Goal: Task Accomplishment & Management: Complete application form

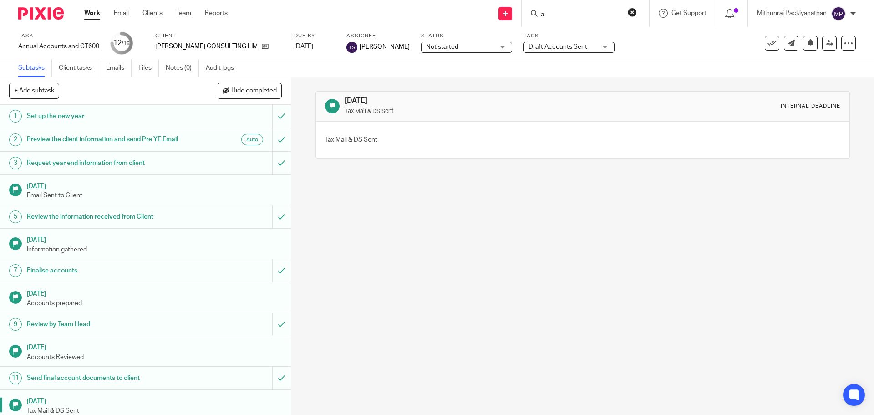
scroll to position [115, 0]
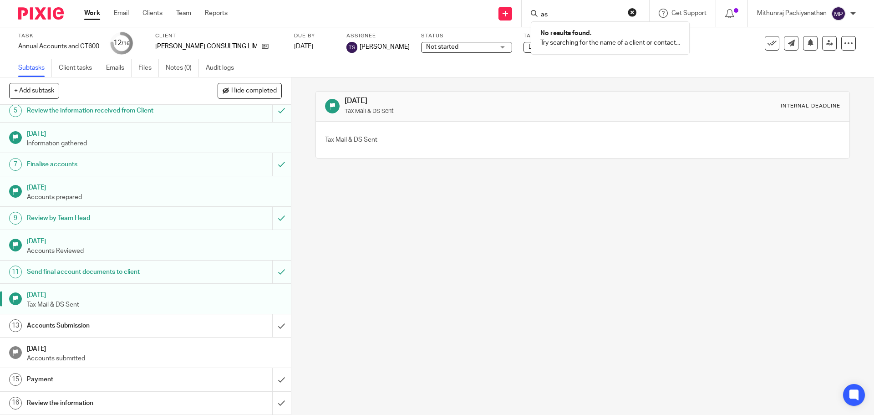
type input "a"
click at [87, 14] on link "Work" at bounding box center [92, 13] width 16 height 9
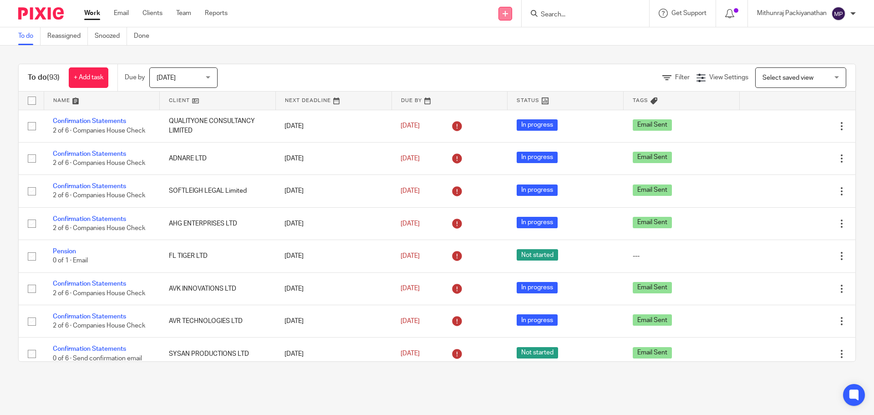
click at [506, 15] on icon at bounding box center [505, 13] width 5 height 5
click at [495, 67] on link "Add client" at bounding box center [505, 69] width 56 height 13
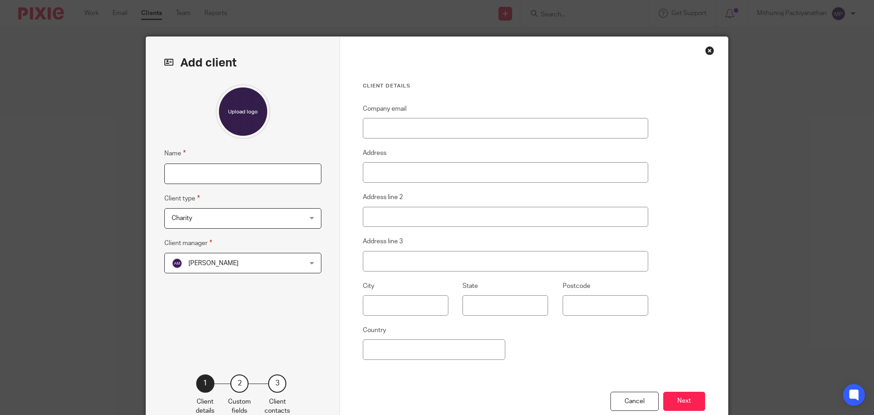
click at [222, 173] on input "Name" at bounding box center [242, 174] width 157 height 20
click at [204, 222] on span "Charity" at bounding box center [231, 218] width 119 height 19
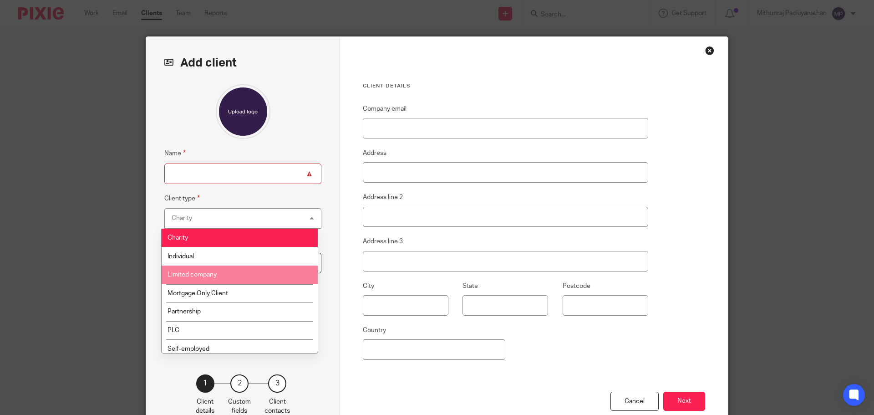
click at [204, 274] on span "Limited company" at bounding box center [192, 274] width 49 height 6
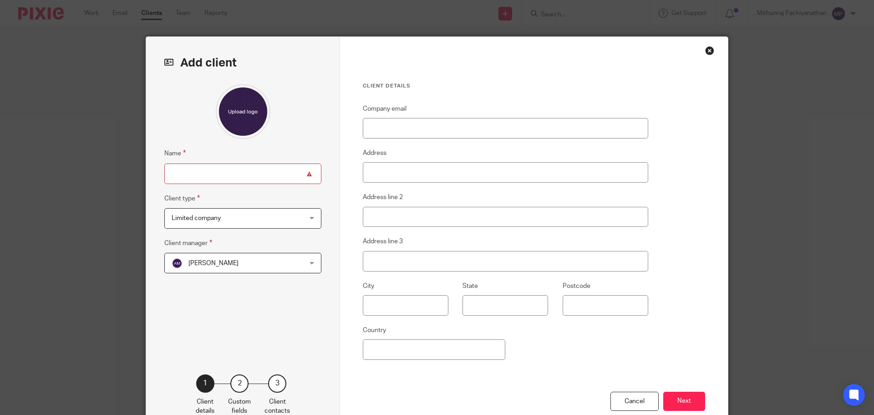
click at [222, 179] on input "Name" at bounding box center [242, 174] width 157 height 20
paste input "Ascentra Consulting Limited"
type input "Ascentra Consulting Limited"
click at [187, 308] on div "Name Ascentra Consulting Limited Client type Limited company Limited company Ch…" at bounding box center [242, 215] width 157 height 262
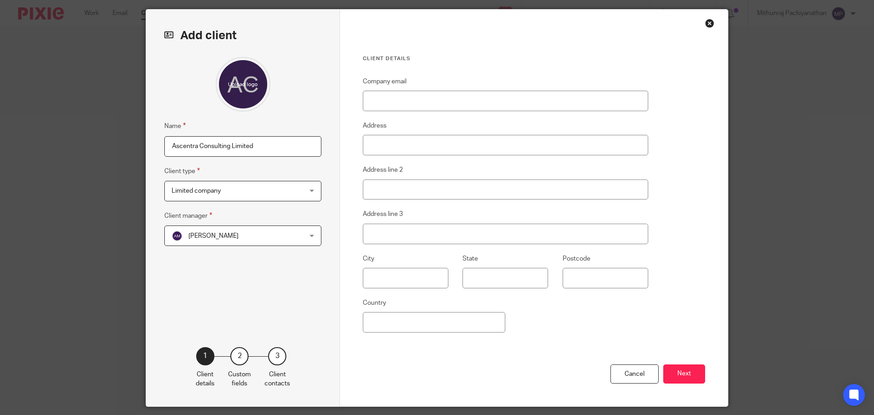
scroll to position [56, 0]
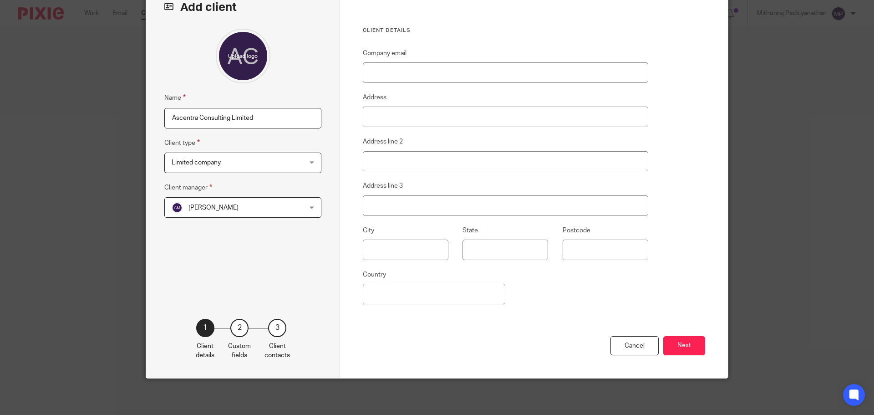
click at [272, 209] on span "[PERSON_NAME]" at bounding box center [231, 207] width 119 height 19
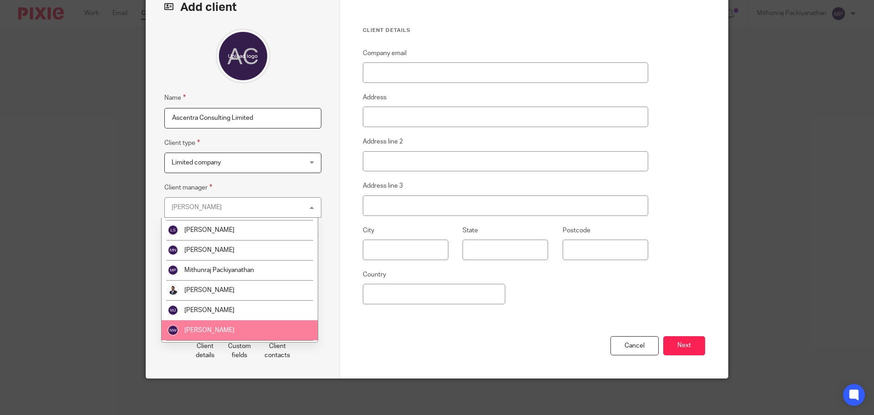
scroll to position [213, 0]
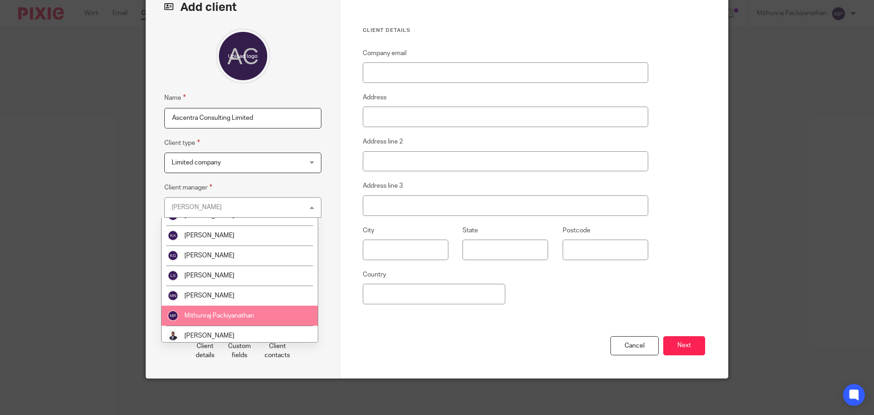
click at [245, 307] on li "Mithunraj Packiyanathan" at bounding box center [240, 316] width 156 height 20
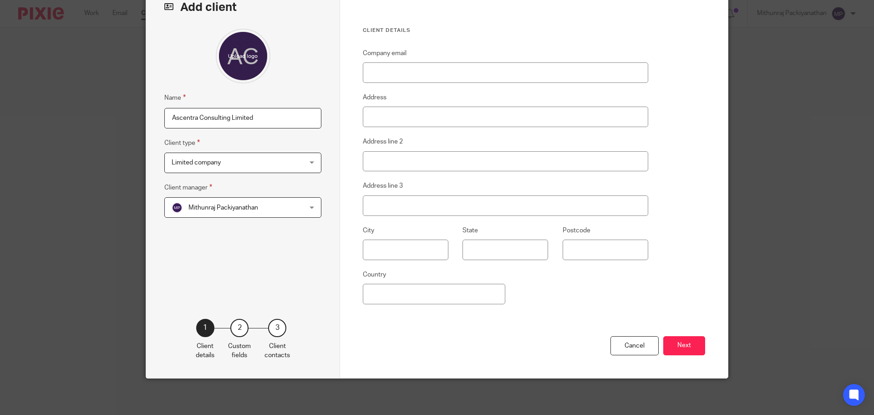
drag, startPoint x: 247, startPoint y: 257, endPoint x: 243, endPoint y: 258, distance: 4.8
click at [243, 258] on div "Name Ascentra Consulting Limited Client type Limited company Limited company Ch…" at bounding box center [242, 160] width 157 height 262
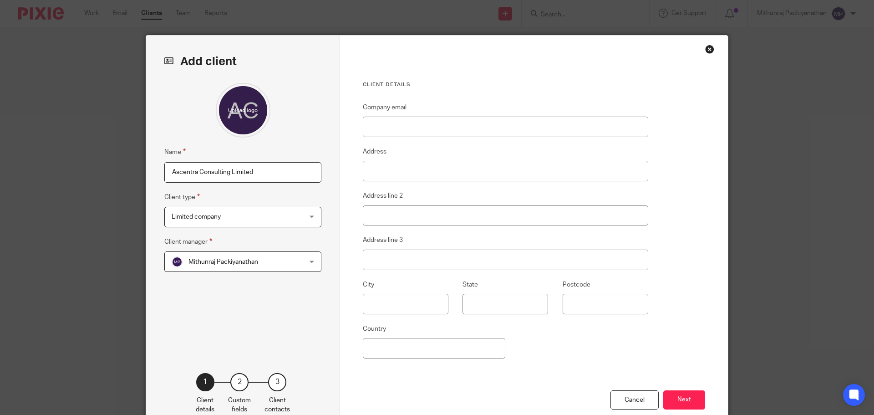
scroll to position [0, 0]
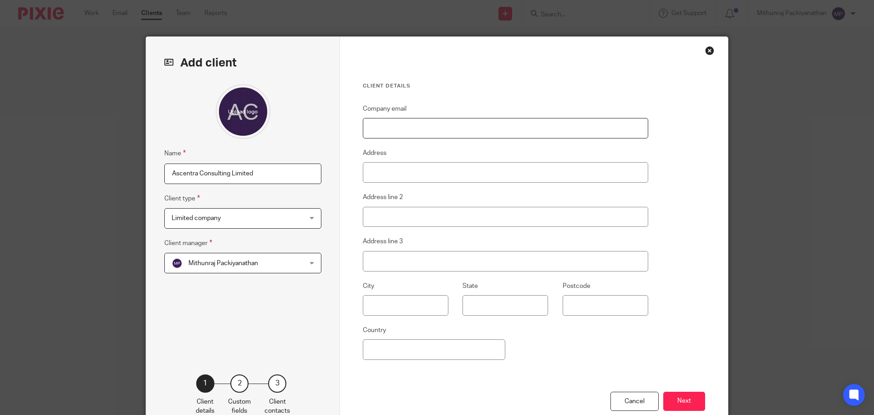
click at [418, 127] on input "Company email" at bounding box center [506, 128] width 286 height 20
paste input "john.tweedy@gmail,com"
click at [425, 128] on input "john.tweedy@gmail,com" at bounding box center [506, 128] width 286 height 20
type input "[PERSON_NAME][EMAIL_ADDRESS][PERSON_NAME][DOMAIN_NAME]"
click at [536, 74] on div "Client details Company email john.tweedy@gmail.com Address Address line 2 Addre…" at bounding box center [534, 235] width 388 height 397
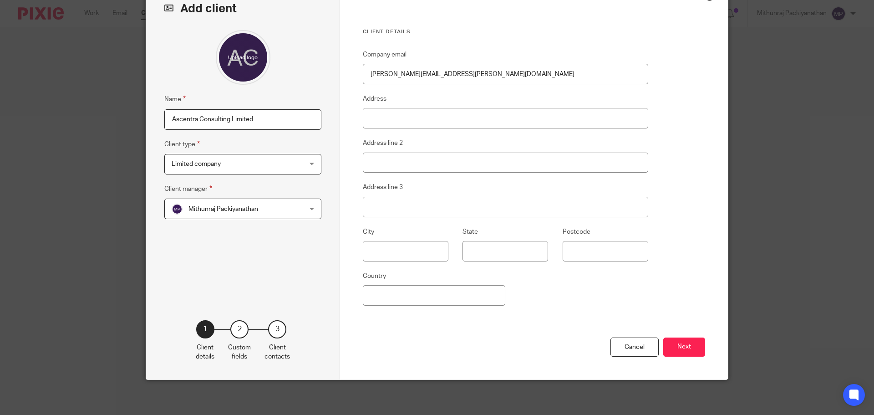
scroll to position [56, 0]
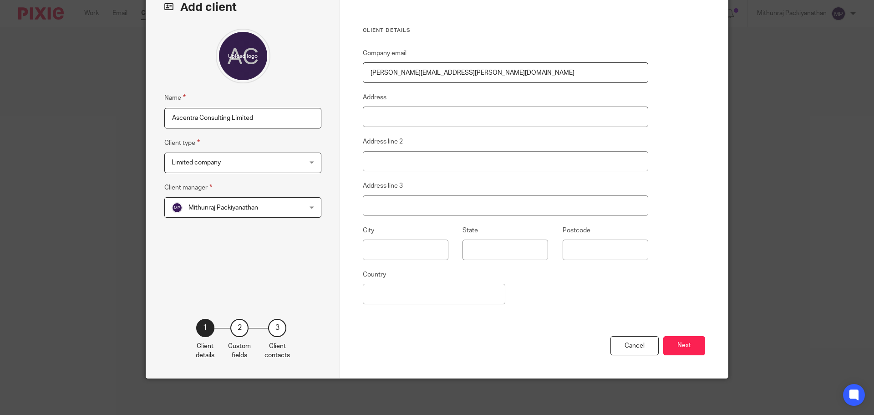
click at [402, 111] on input "Address" at bounding box center [506, 117] width 286 height 20
paste input "27 Castelnau Gardens"
type input "27 Castelnau Gardens"
click at [380, 158] on input "Address line 2" at bounding box center [506, 161] width 286 height 20
paste input "London"
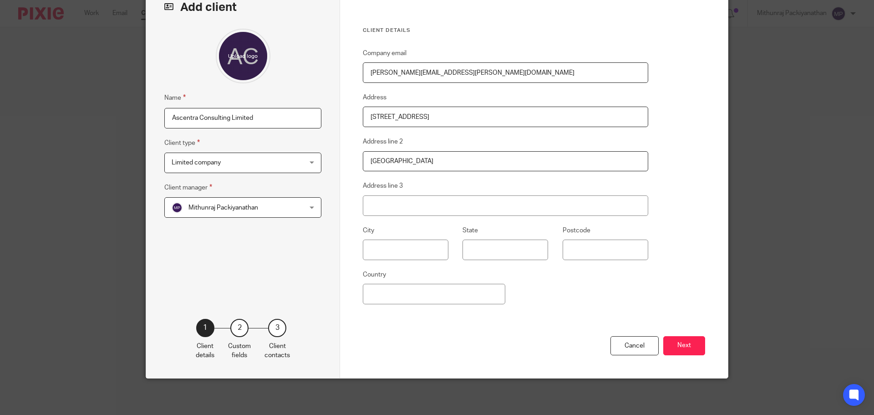
type input "London"
click at [399, 209] on input "Address line 3" at bounding box center [506, 205] width 286 height 20
paste input "SW13 8DU"
type input "SW13 8DU"
click at [420, 297] on input "Country" at bounding box center [434, 294] width 143 height 20
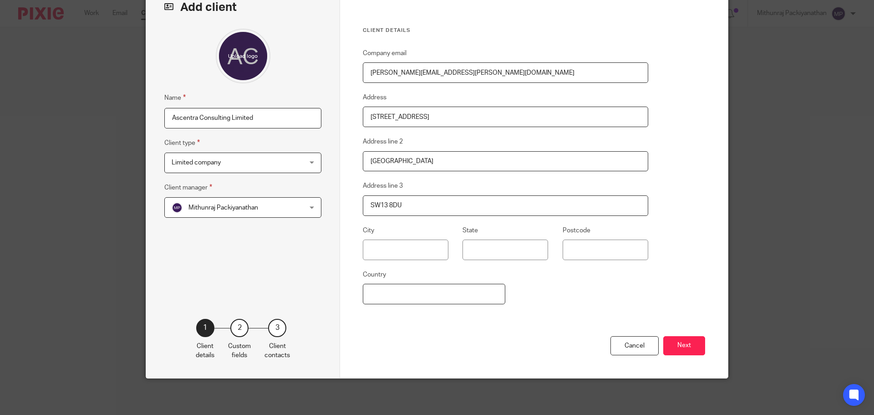
paste input "UK"
type input "UK"
click at [602, 246] on input "Postcode" at bounding box center [606, 250] width 86 height 20
paste input "SW13 8DU"
type input "SW13 8DU"
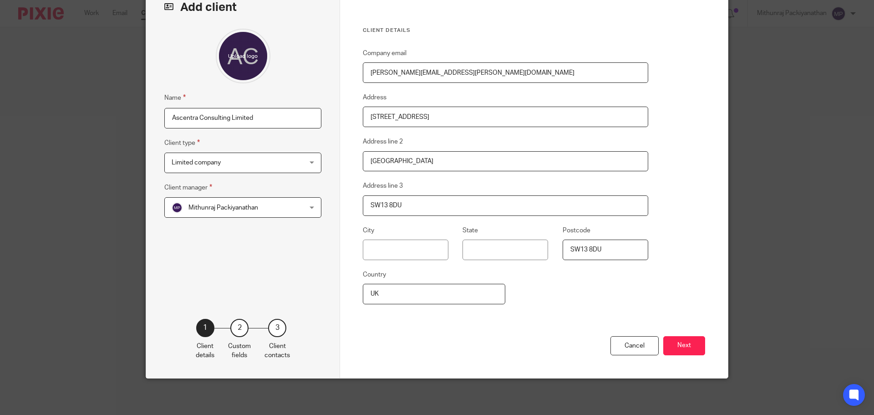
click at [542, 315] on div "Company email john.tweedy@gmail.com Address 27 Castelnau Gardens Address line 2…" at bounding box center [506, 192] width 286 height 288
click at [693, 346] on button "Next" at bounding box center [685, 346] width 42 height 20
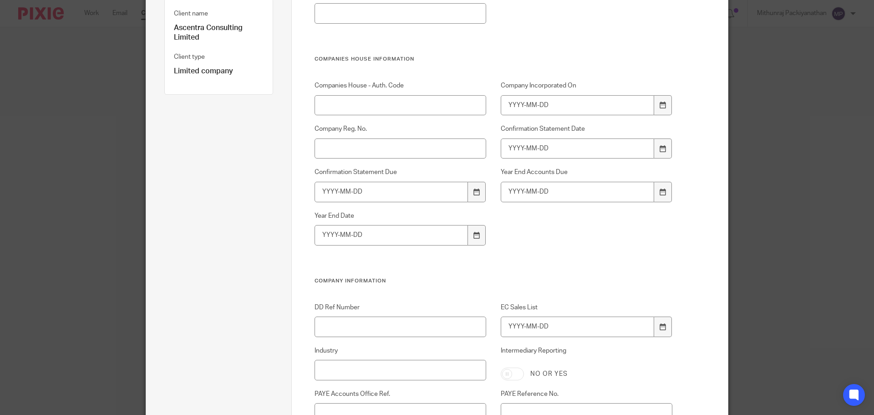
scroll to position [147, 0]
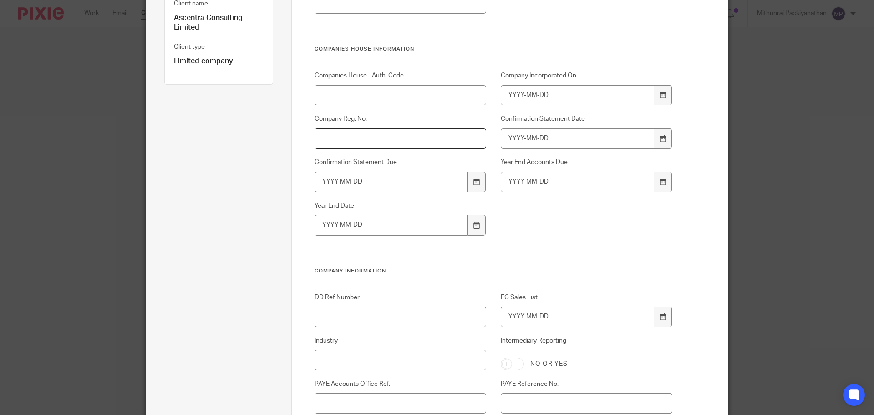
click at [343, 142] on input "Company Reg. No." at bounding box center [401, 138] width 172 height 20
paste input "16549640"
type input "16549640"
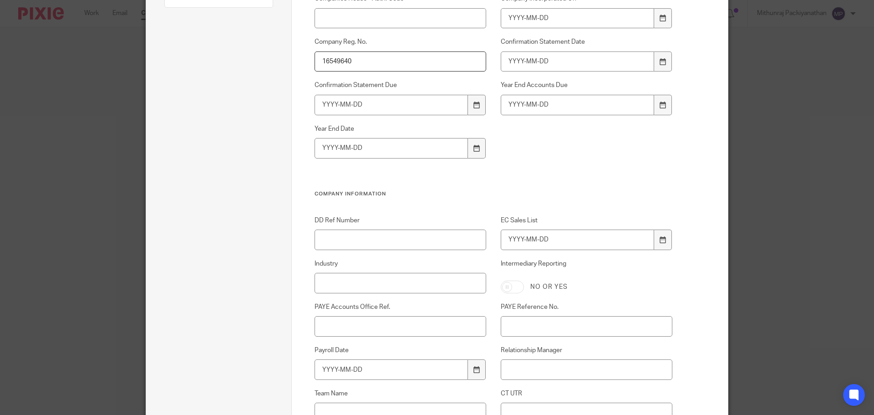
scroll to position [101, 0]
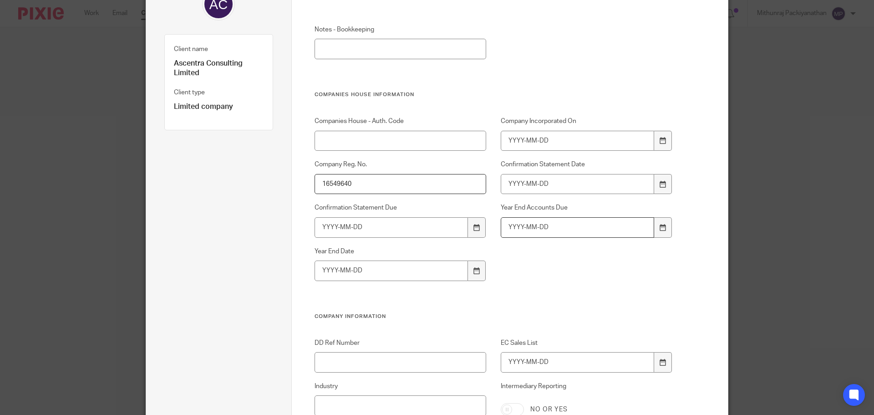
click at [566, 224] on input "Year End Accounts Due" at bounding box center [578, 227] width 154 height 20
click at [660, 228] on icon at bounding box center [663, 227] width 7 height 7
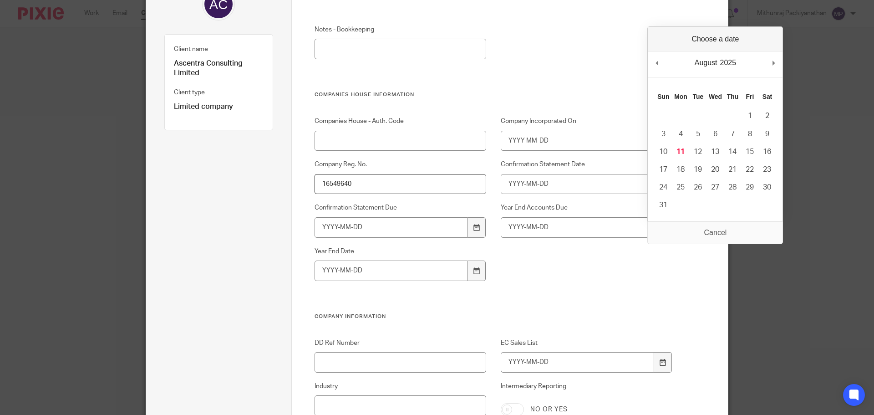
click at [736, 62] on div "2025 2015 2016 2017 2018 2019 2020 2021 2022 2023 2024 2025 2026 2027 2028 2029…" at bounding box center [728, 63] width 19 height 14
click at [733, 62] on div "2025 2015 2016 2017 2018 2019 2020 2021 2022 2023 2024 2025 2026 2027 2028 2029…" at bounding box center [728, 63] width 19 height 14
type input "2026-06-30"
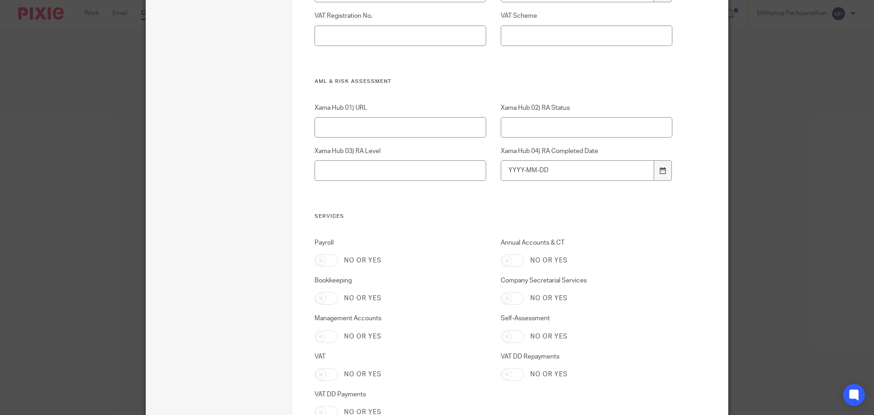
scroll to position [774, 0]
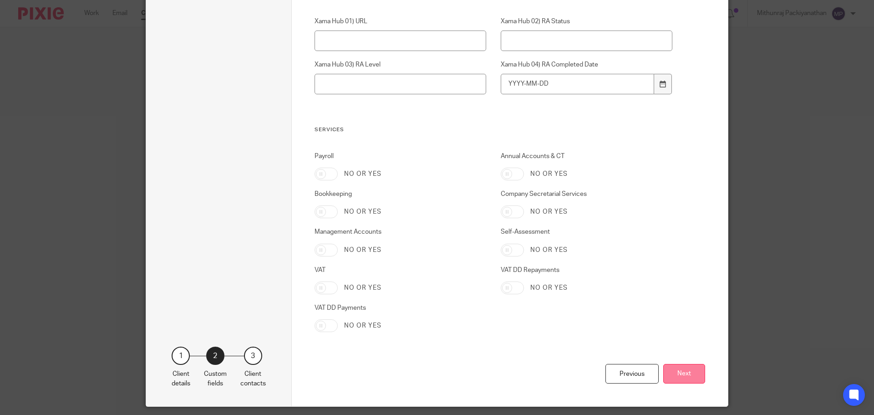
click at [696, 382] on button "Next" at bounding box center [685, 374] width 42 height 20
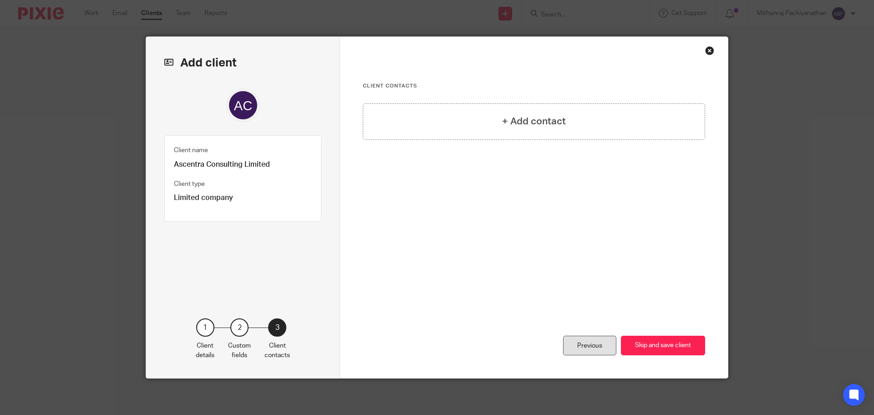
scroll to position [0, 0]
click at [486, 110] on div "+ Add contact" at bounding box center [534, 121] width 342 height 36
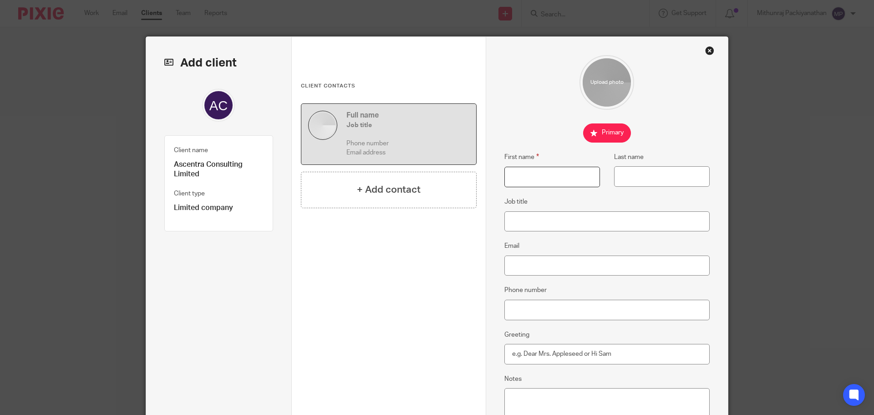
click at [575, 182] on input "First name" at bounding box center [553, 177] width 96 height 20
paste input "John"
type input "John"
click at [634, 174] on input "Last name" at bounding box center [662, 176] width 96 height 20
paste input "Tweedy"
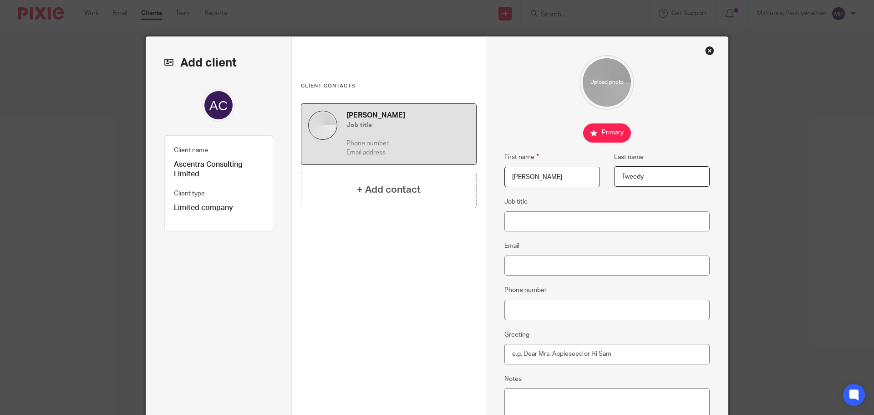
type input "Tweedy"
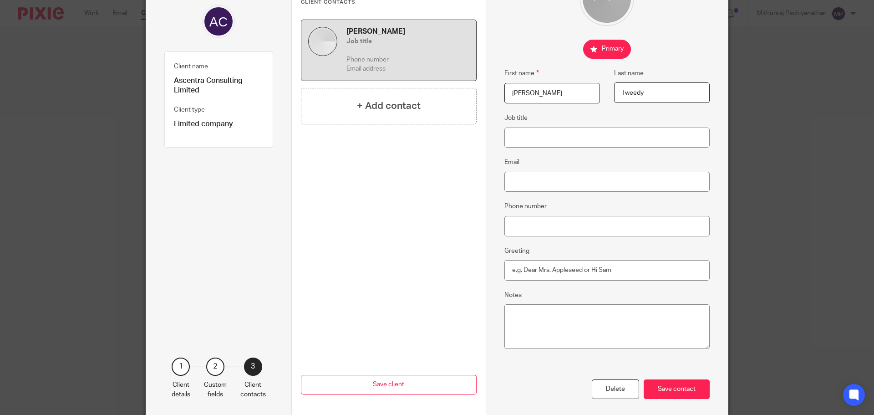
scroll to position [91, 0]
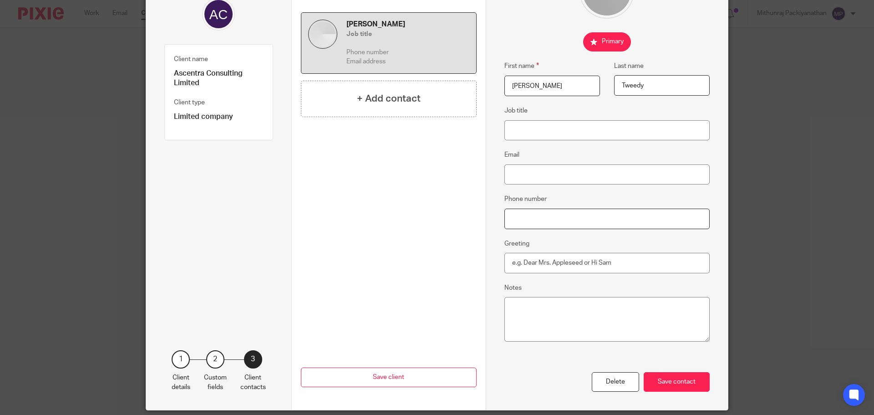
click at [577, 220] on input "Phone number" at bounding box center [608, 219] width 206 height 20
paste input "'[PHONE_NUMBER]"
type input "'[PHONE_NUMBER]"
click at [669, 385] on div "Save contact" at bounding box center [677, 382] width 66 height 20
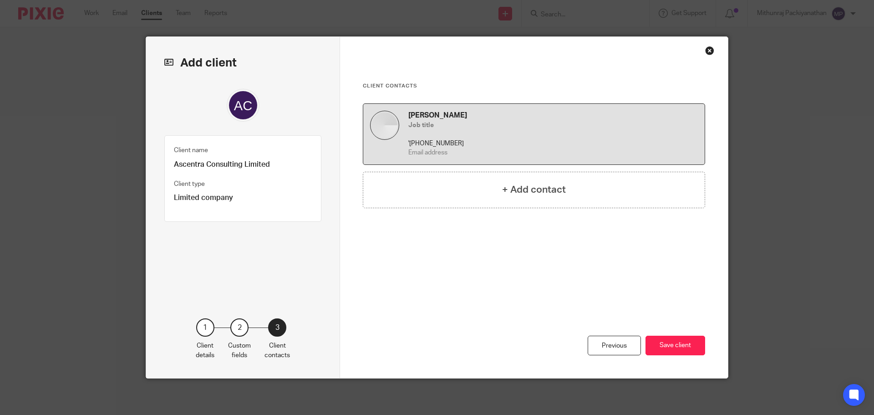
scroll to position [0, 0]
click at [658, 344] on button "Save client" at bounding box center [676, 346] width 60 height 20
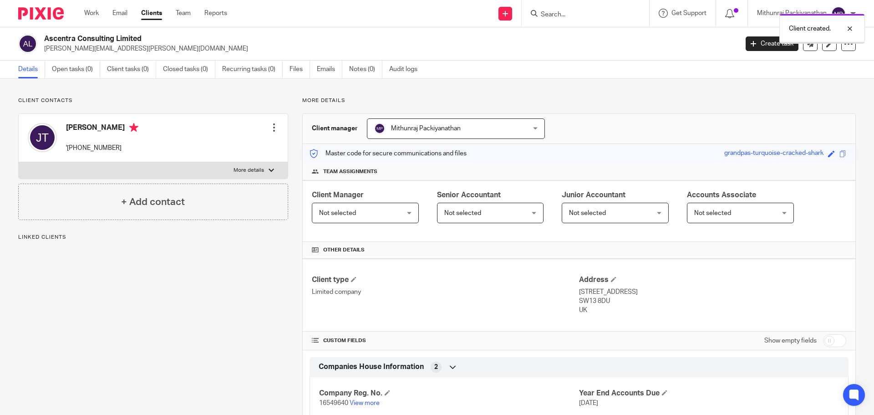
click at [562, 10] on div "Client created." at bounding box center [651, 26] width 428 height 35
click at [561, 15] on div "Client created." at bounding box center [651, 26] width 428 height 35
click at [552, 13] on div "Client created." at bounding box center [651, 26] width 428 height 35
click at [848, 29] on div at bounding box center [843, 28] width 25 height 11
click at [569, 13] on input "Search" at bounding box center [581, 15] width 82 height 8
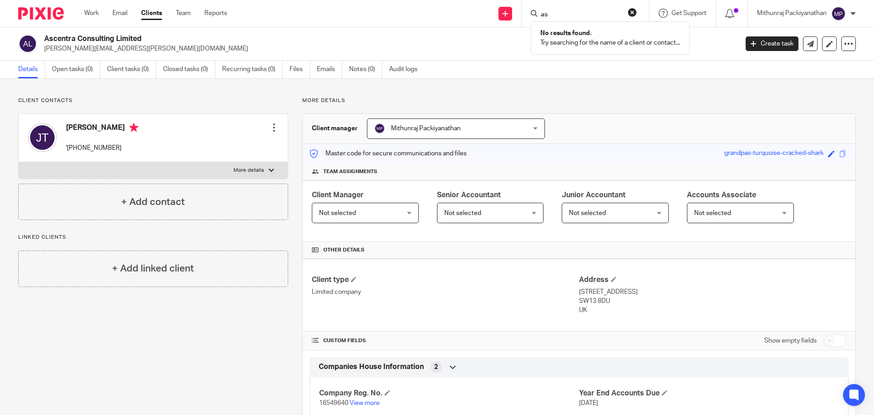
type input "a"
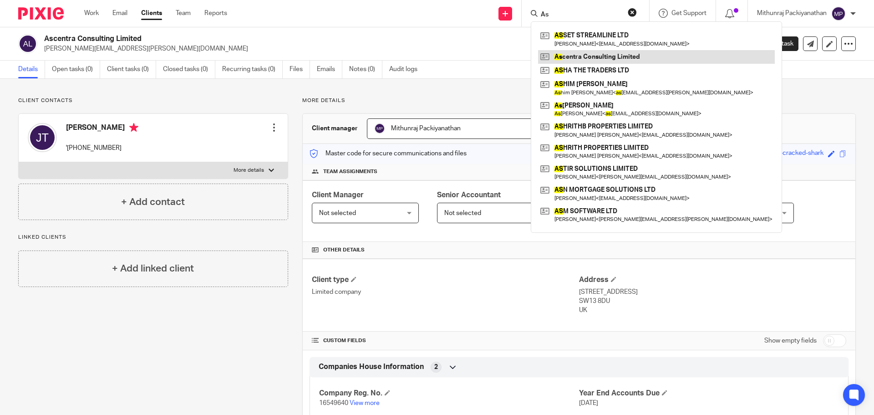
type input "As"
click at [579, 55] on link at bounding box center [656, 57] width 237 height 14
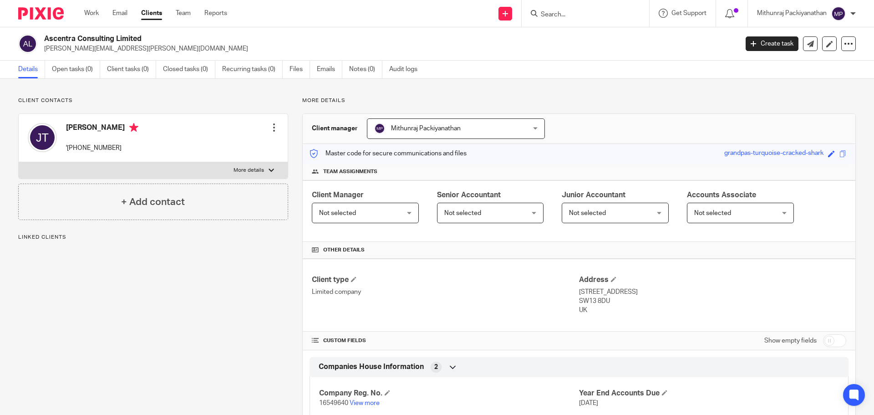
click at [401, 210] on div "Not selected Not selected" at bounding box center [365, 213] width 107 height 20
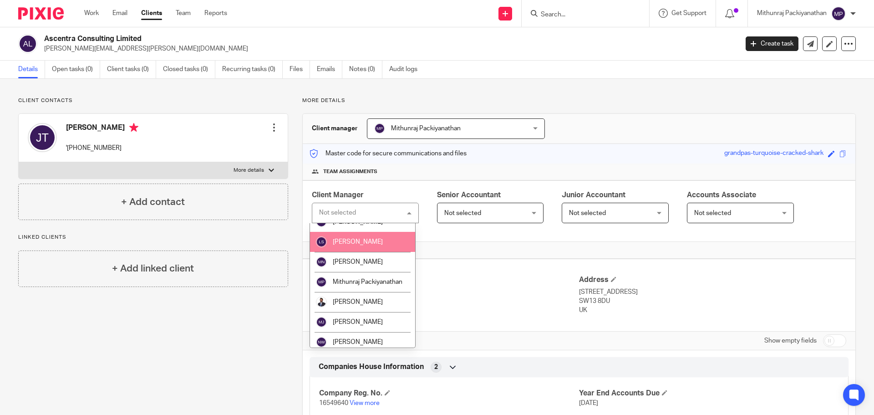
scroll to position [273, 0]
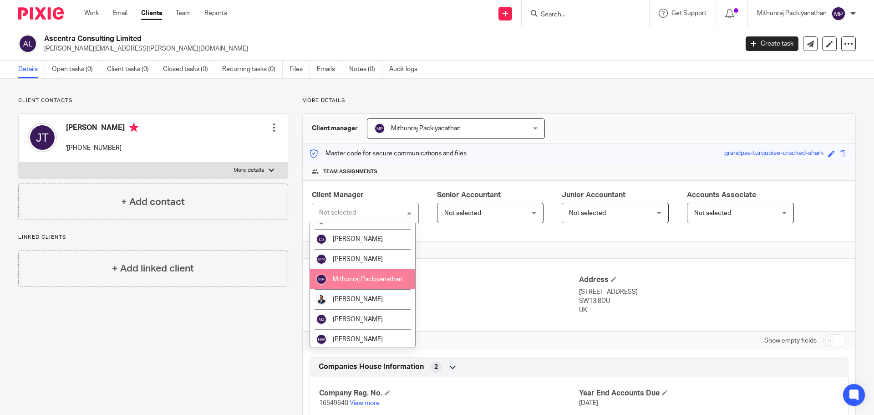
click at [379, 284] on li "Mithunraj Packiyanathan" at bounding box center [362, 279] width 105 height 20
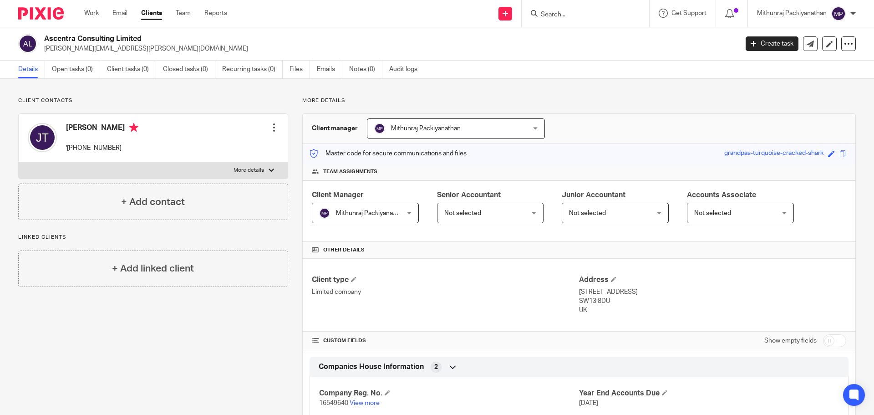
scroll to position [19, 0]
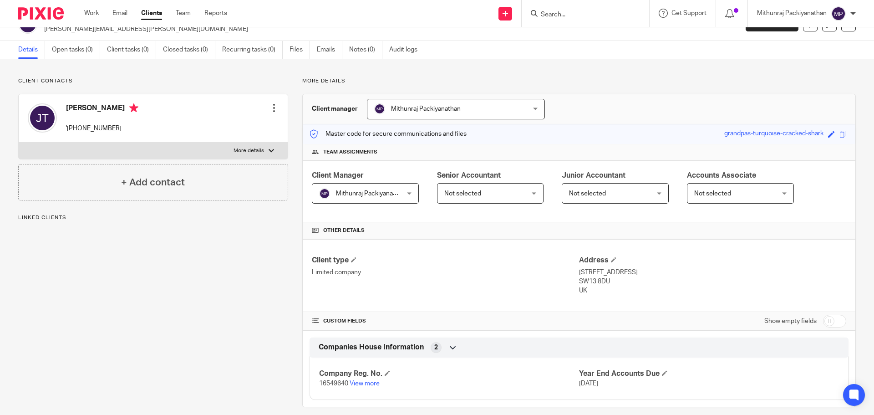
scroll to position [30, 0]
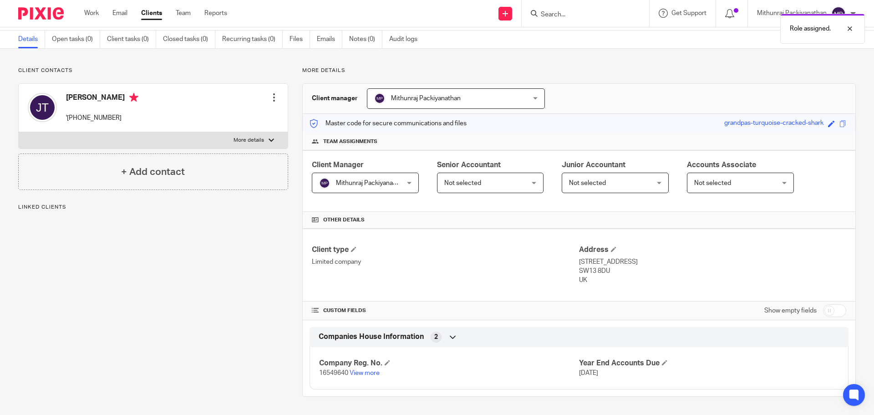
click at [271, 98] on div at bounding box center [274, 97] width 9 height 9
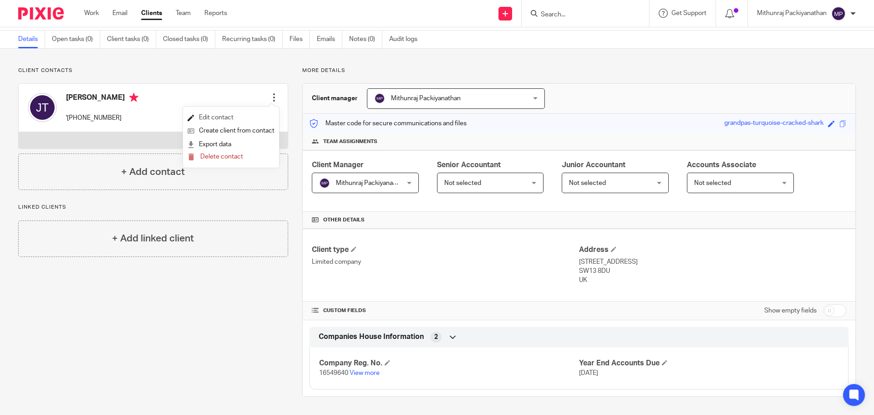
click at [218, 118] on link "Edit contact" at bounding box center [231, 117] width 87 height 13
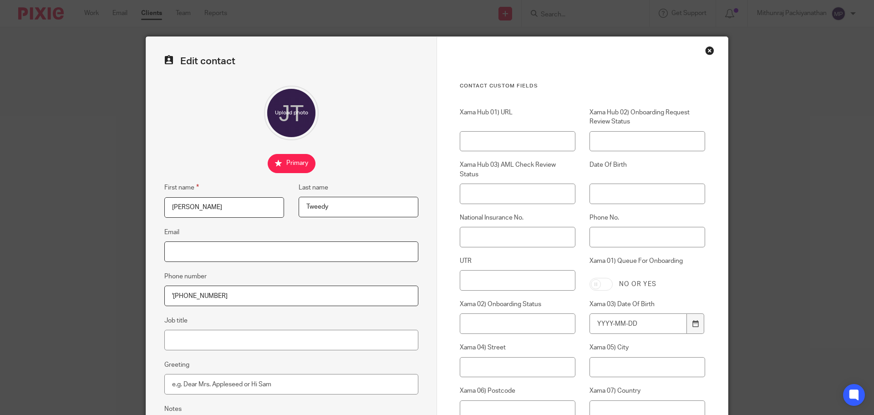
click at [235, 246] on input "Email" at bounding box center [291, 251] width 254 height 20
paste input "[PERSON_NAME][EMAIL_ADDRESS][PERSON_NAME],com"
click at [227, 252] on input "[PERSON_NAME][EMAIL_ADDRESS][PERSON_NAME],com" at bounding box center [291, 251] width 254 height 20
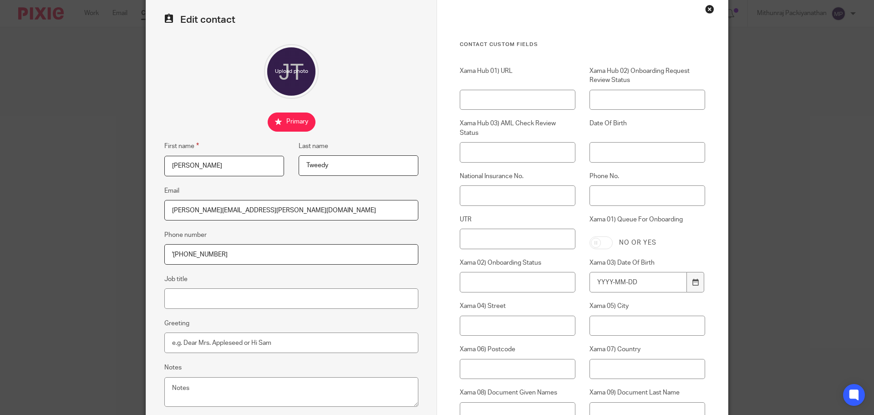
scroll to position [91, 0]
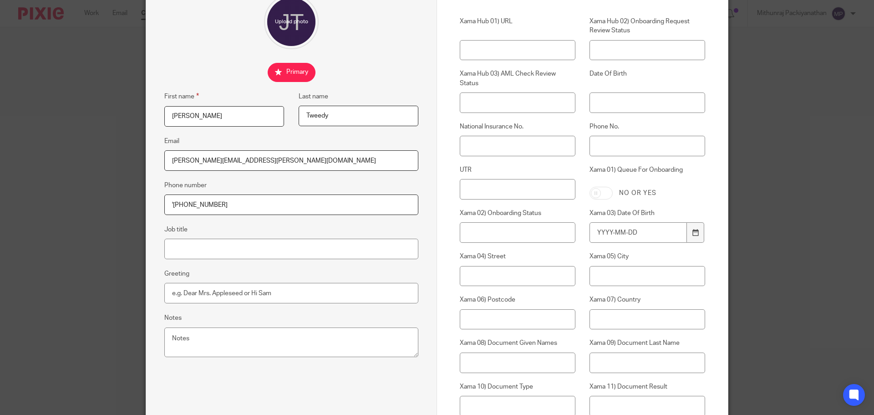
type input "[PERSON_NAME][EMAIL_ADDRESS][PERSON_NAME][DOMAIN_NAME]"
click at [202, 249] on input "Job title" at bounding box center [291, 249] width 254 height 20
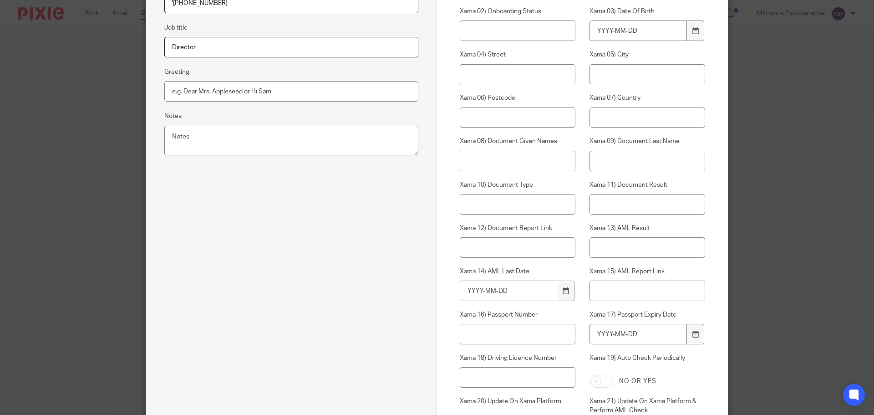
scroll to position [448, 0]
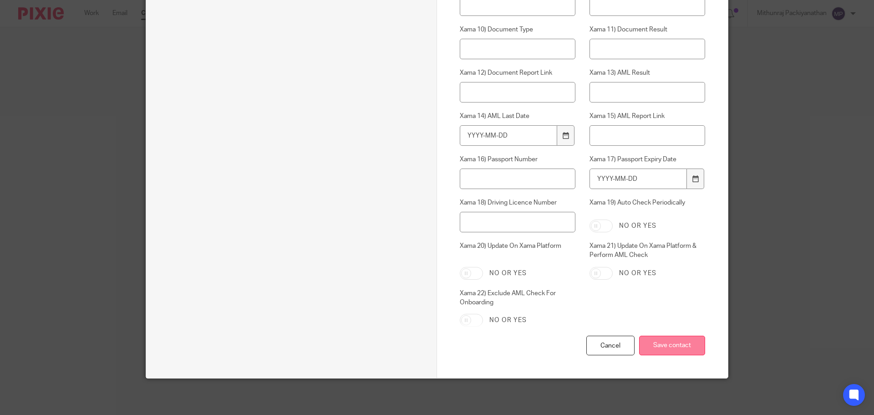
type input "Director"
click at [667, 350] on input "Save contact" at bounding box center [672, 346] width 66 height 20
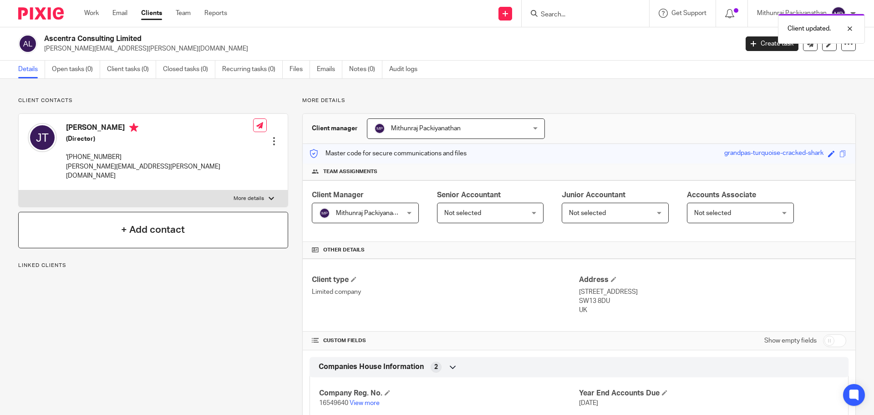
click at [151, 212] on div "+ Add contact" at bounding box center [153, 230] width 270 height 36
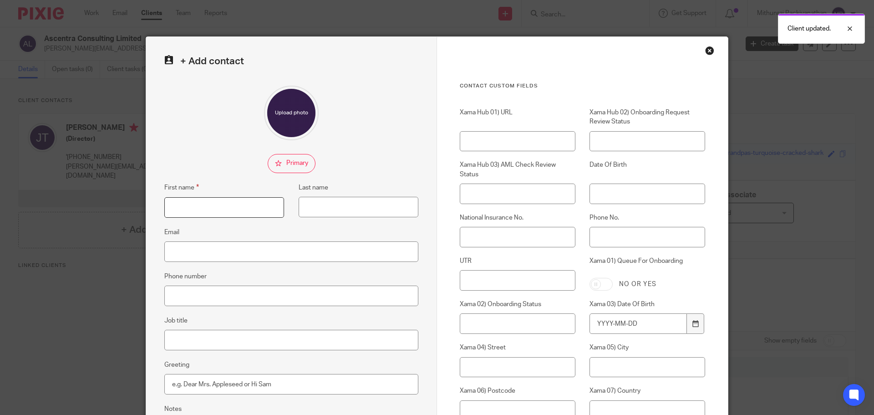
click at [230, 209] on input "First name" at bounding box center [224, 207] width 120 height 20
paste input "Shohreh"
type input "Shohreh"
click at [318, 207] on input "Last name" at bounding box center [359, 207] width 120 height 20
paste input "Ghazali"
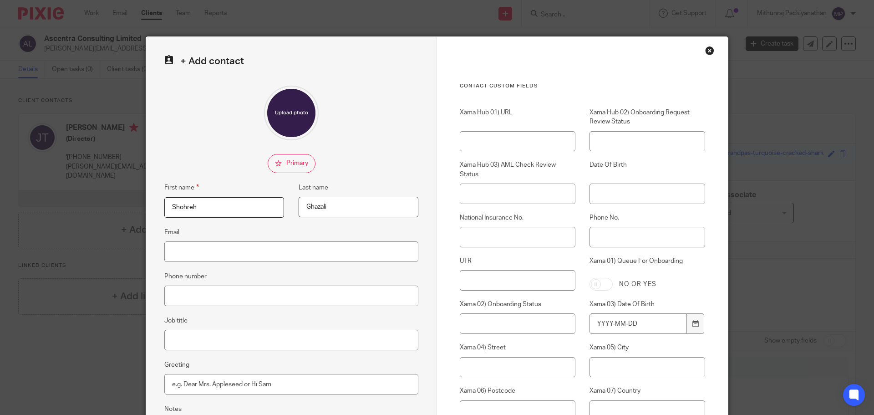
type input "Ghazali"
click at [227, 250] on input "Email" at bounding box center [291, 251] width 254 height 20
paste input "[EMAIL_ADDRESS][DOMAIN_NAME]"
type input "[EMAIL_ADDRESS][DOMAIN_NAME]"
click at [192, 337] on input "Job title" at bounding box center [291, 340] width 254 height 20
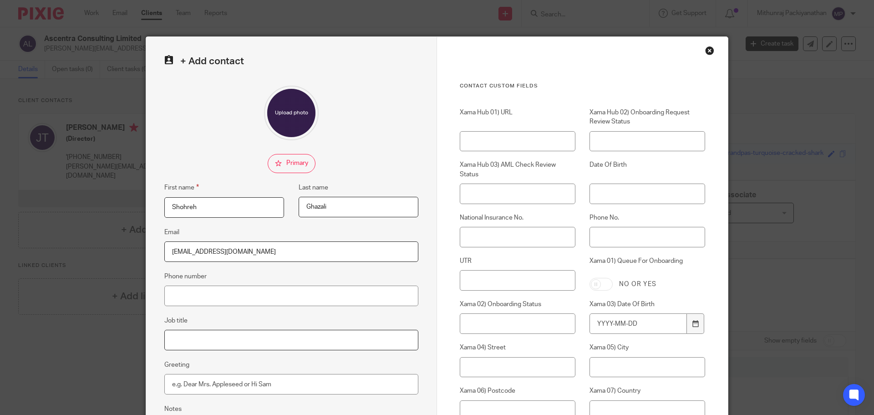
type input "Director"
click at [205, 296] on input "Phone number" at bounding box center [291, 296] width 254 height 20
paste input "[PHONE_NUMBER]"
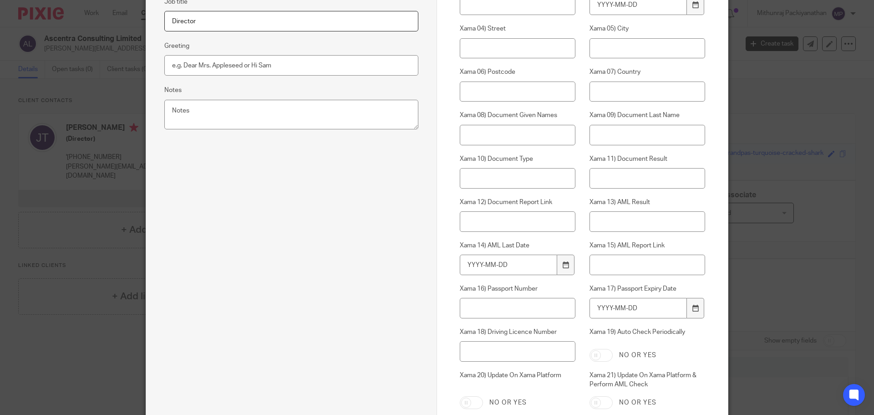
scroll to position [448, 0]
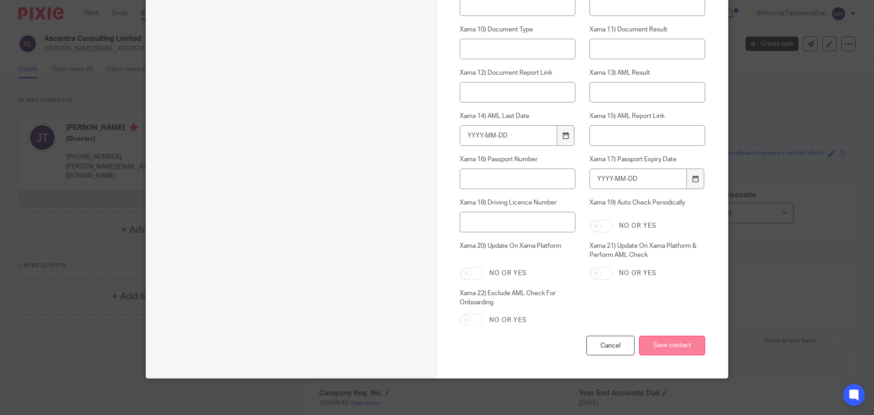
type input "[PHONE_NUMBER]"
click at [664, 349] on input "Save contact" at bounding box center [672, 346] width 66 height 20
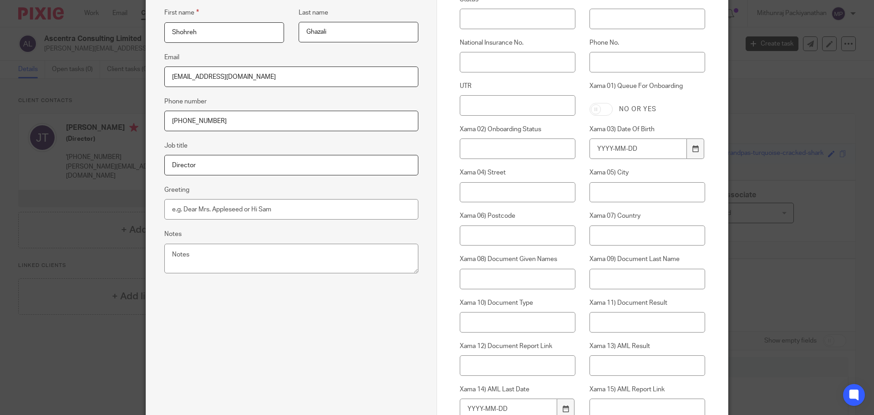
scroll to position [0, 0]
